Goal: Information Seeking & Learning: Compare options

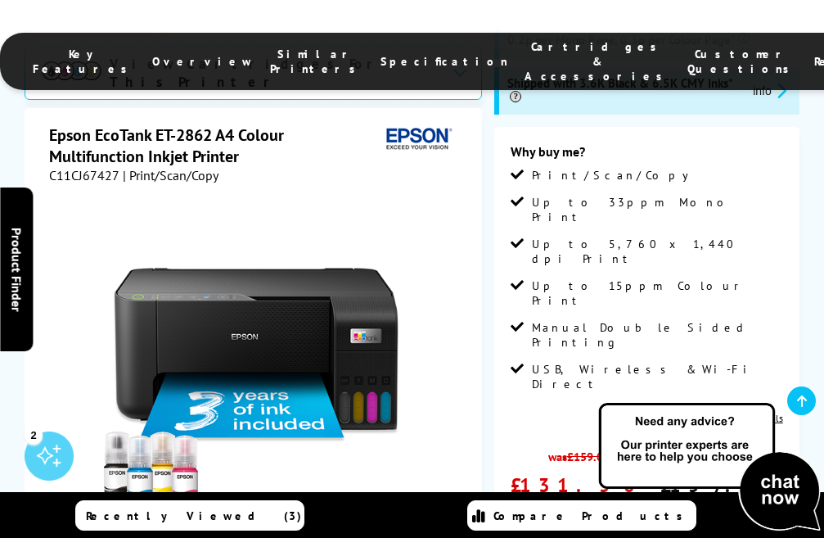
scroll to position [327, 0]
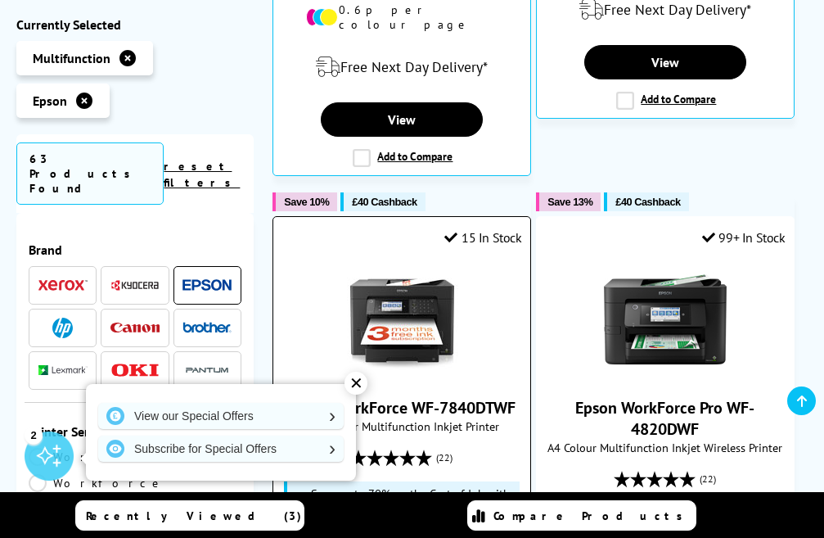
scroll to position [1965, 0]
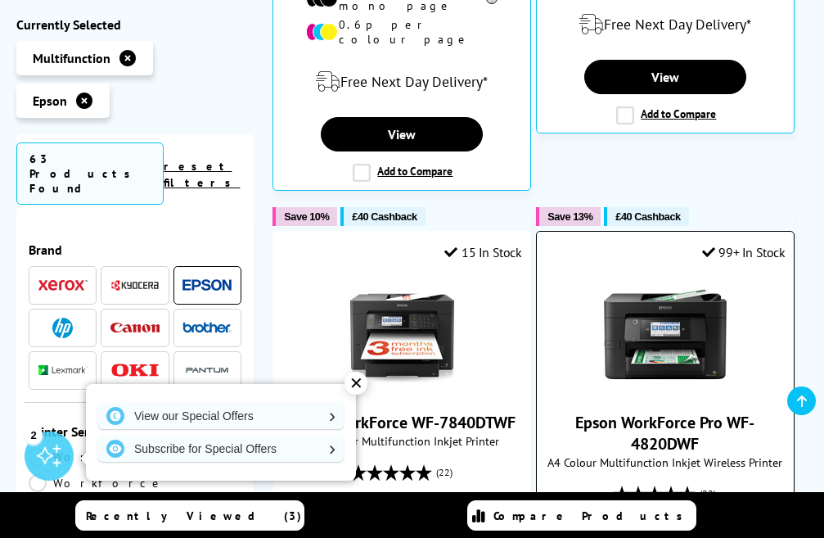
click at [651, 273] on img at bounding box center [665, 334] width 123 height 123
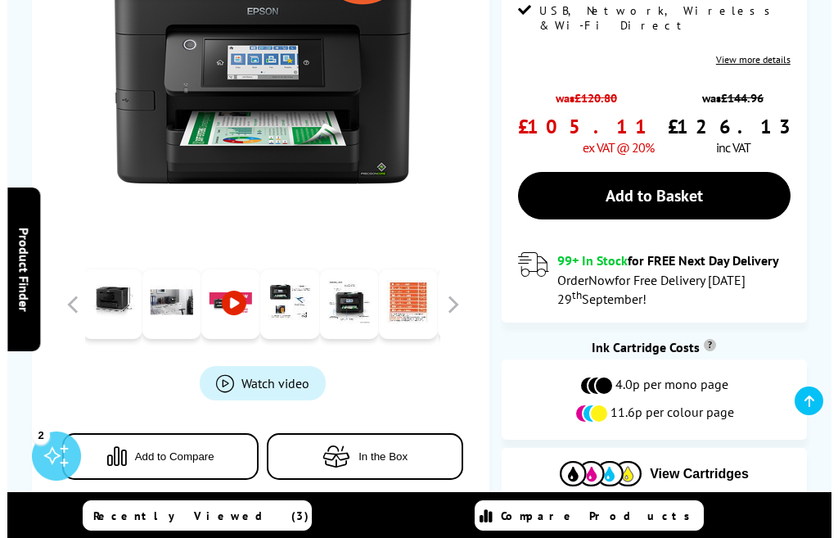
scroll to position [655, 0]
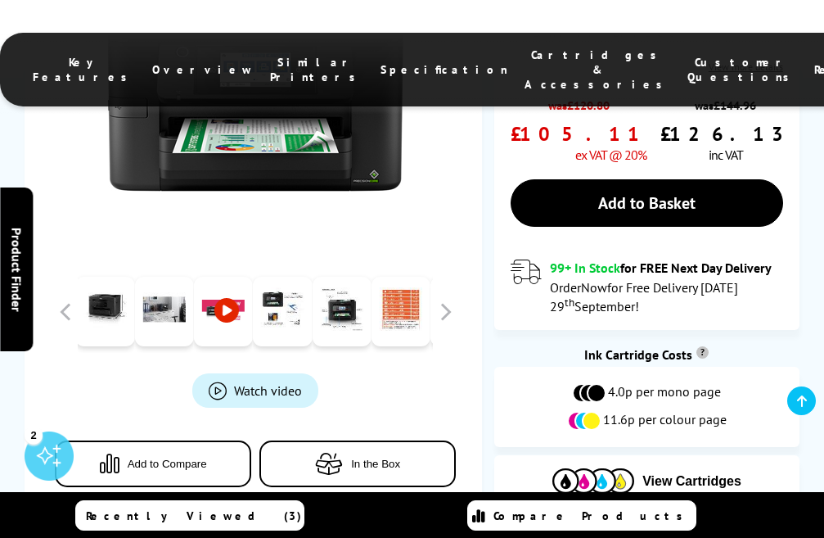
click at [284, 381] on span "Watch video" at bounding box center [268, 389] width 68 height 16
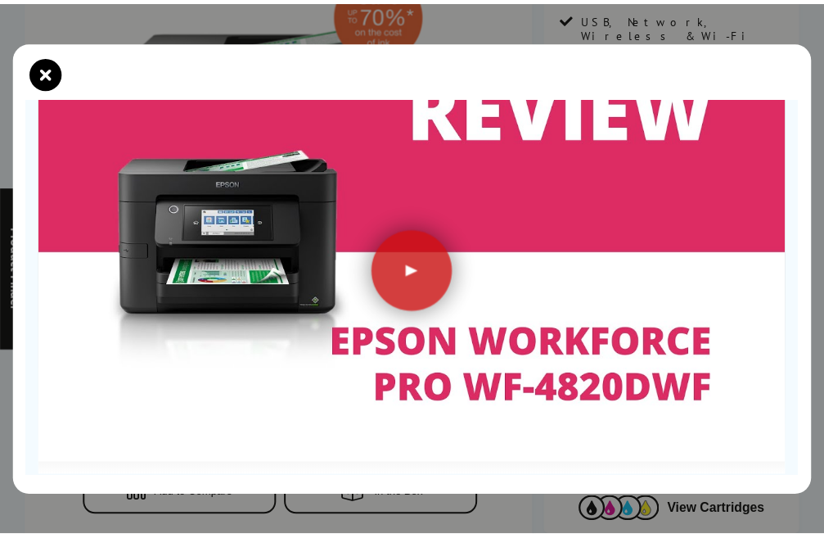
scroll to position [164, 0]
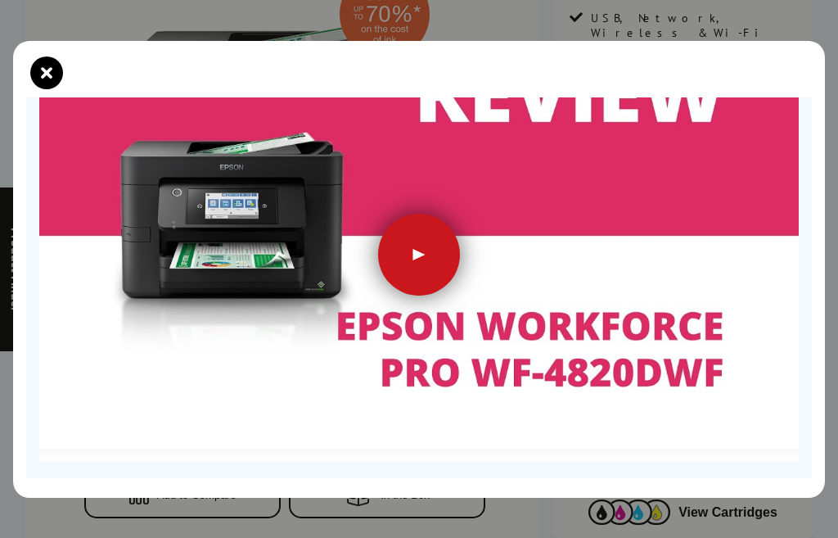
click at [408, 252] on div at bounding box center [419, 255] width 82 height 82
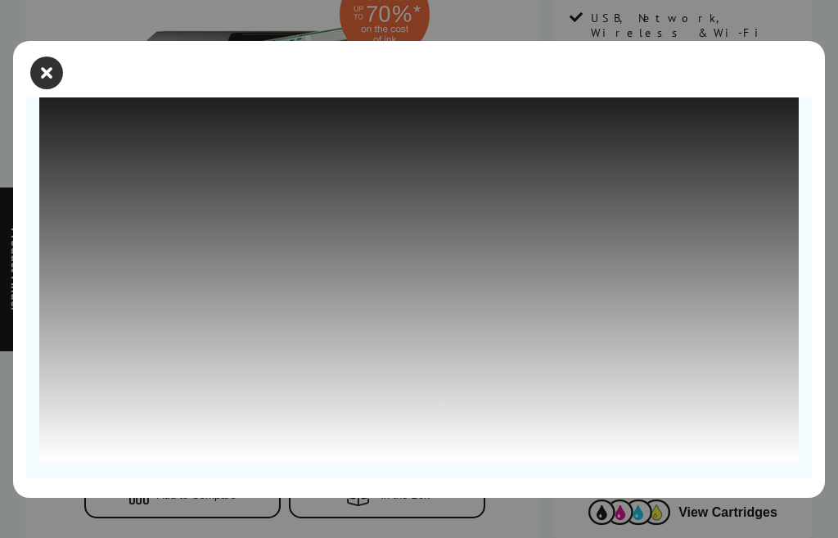
click at [43, 74] on icon "close modal" at bounding box center [46, 72] width 33 height 33
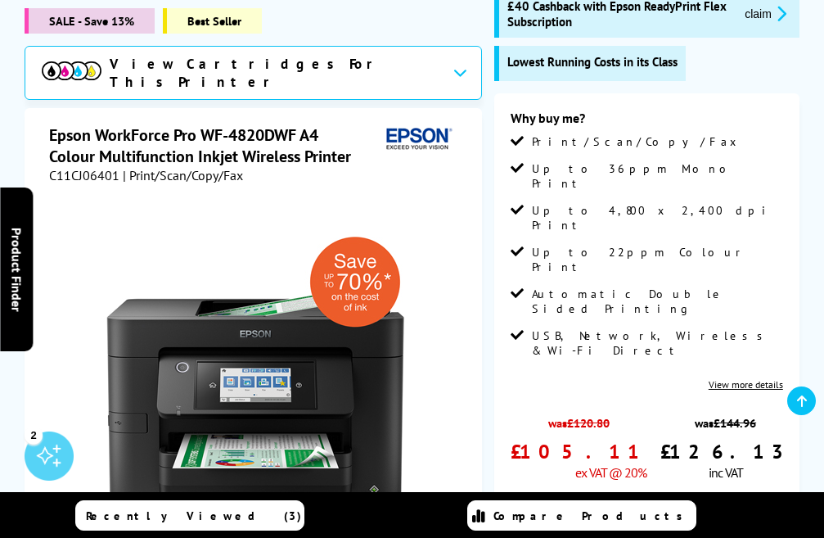
scroll to position [246, 0]
